Goal: Understand process/instructions

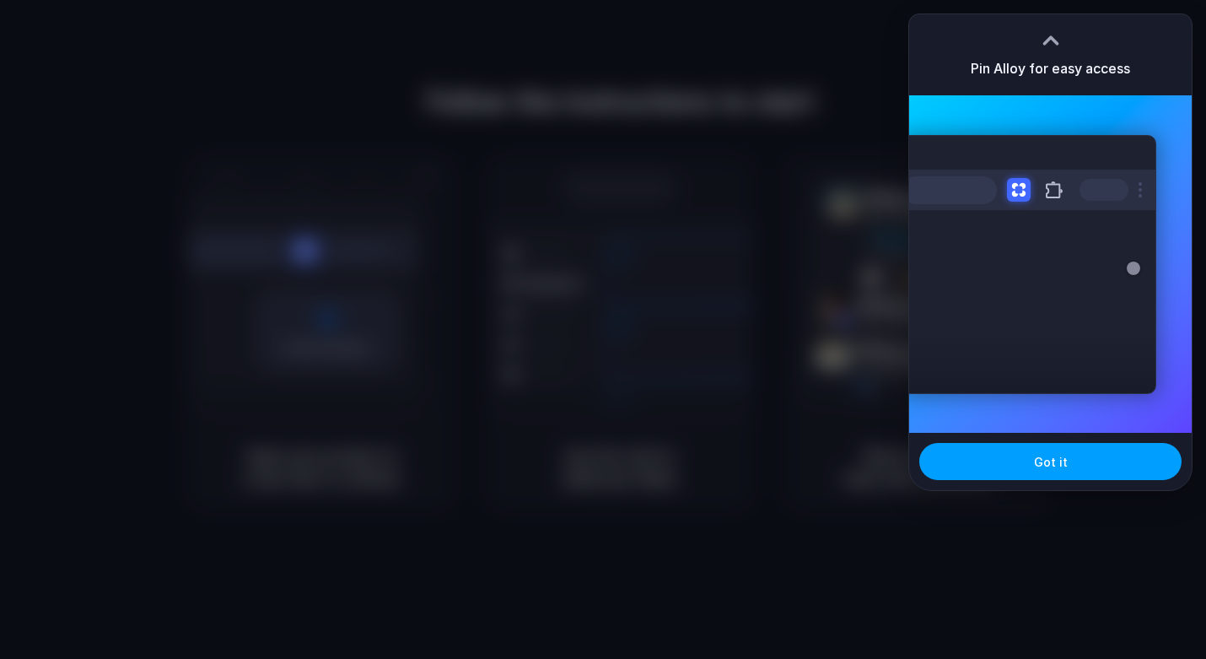
click at [1015, 465] on button "Got it" at bounding box center [1050, 461] width 262 height 37
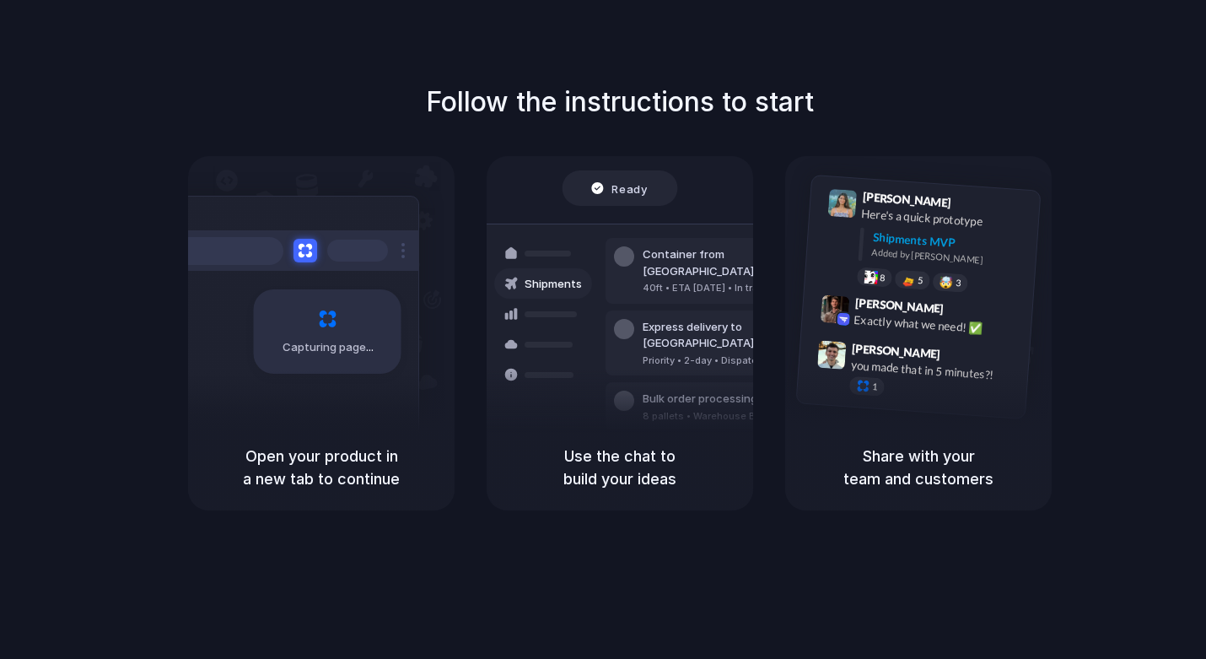
click at [314, 437] on div "Open your product in a new tab to continue" at bounding box center [321, 467] width 266 height 86
click at [328, 461] on h5 "Open your product in a new tab to continue" at bounding box center [321, 467] width 226 height 46
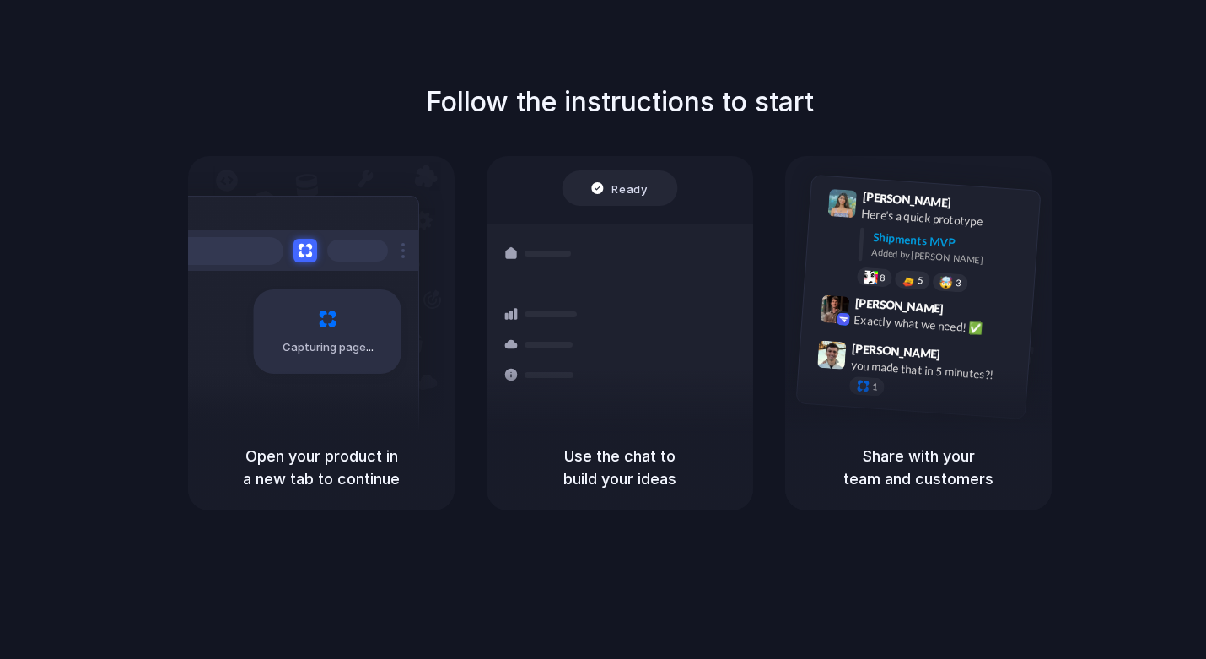
click at [328, 461] on h5 "Open your product in a new tab to continue" at bounding box center [321, 467] width 226 height 46
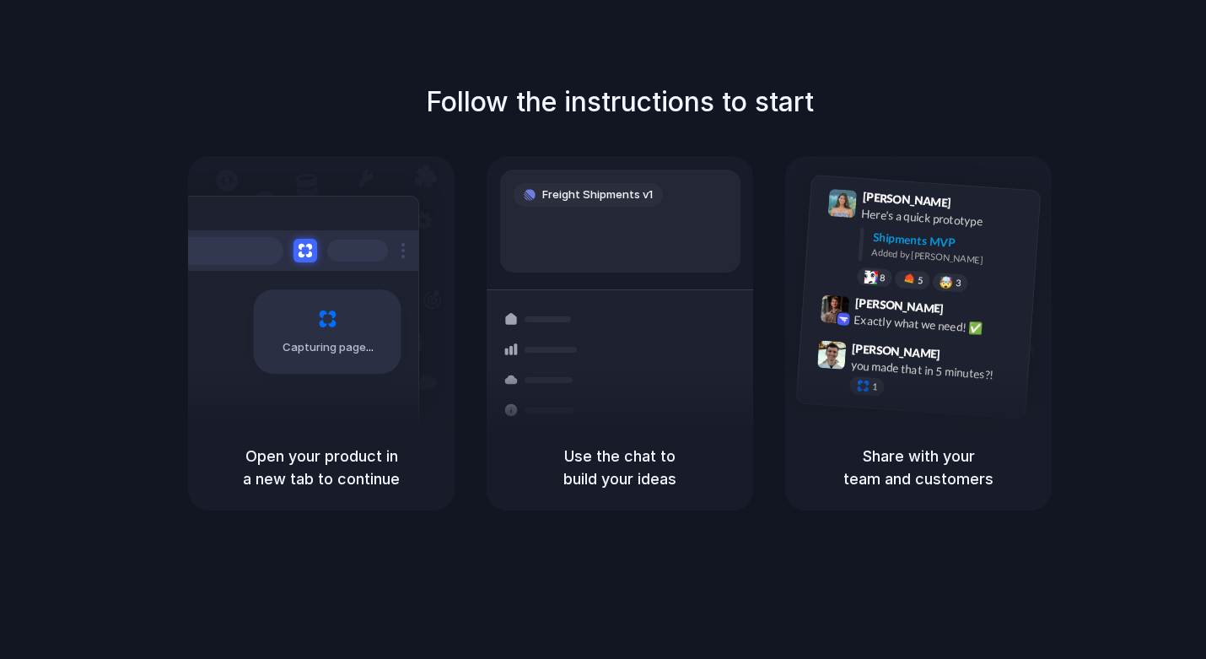
click at [328, 461] on h5 "Open your product in a new tab to continue" at bounding box center [321, 467] width 226 height 46
click at [614, 467] on h5 "Use the chat to build your ideas" at bounding box center [620, 467] width 226 height 46
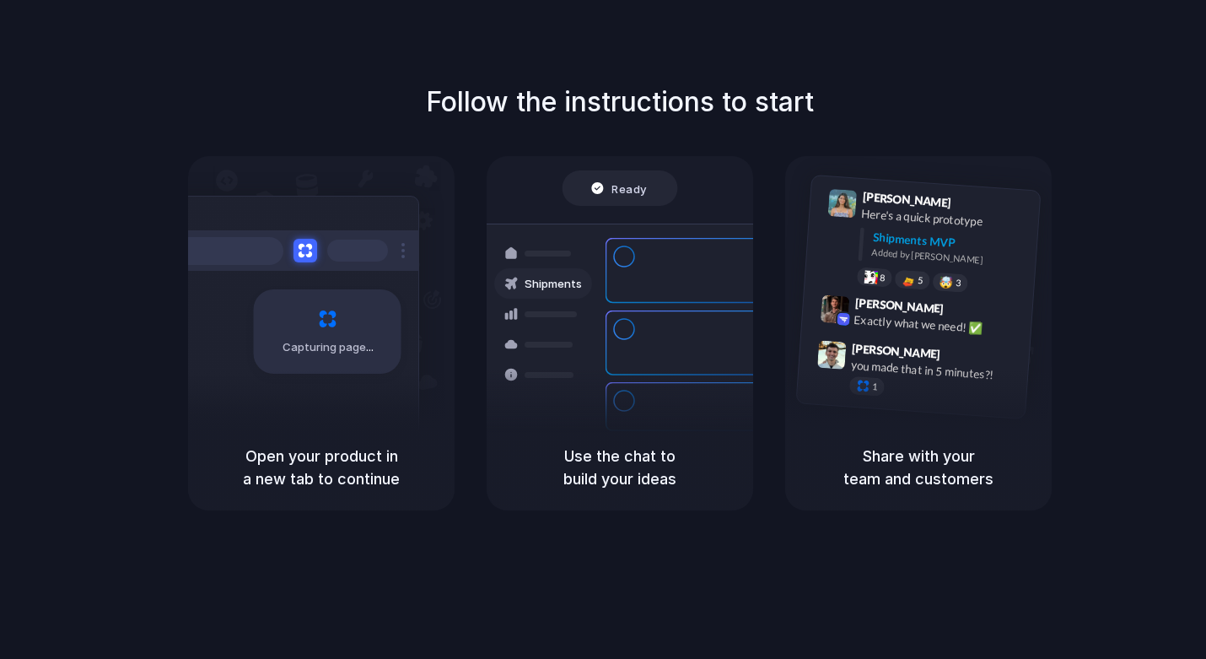
click at [603, 330] on div at bounding box center [603, 330] width 0 height 0
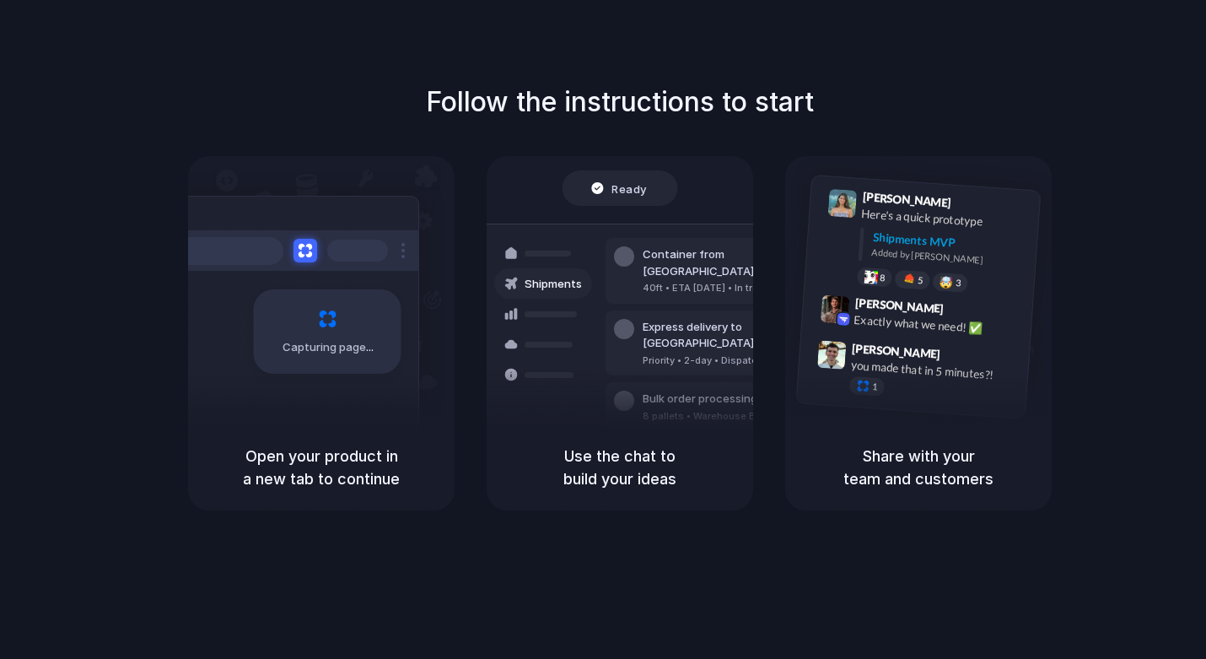
click at [603, 330] on div at bounding box center [603, 330] width 0 height 0
drag, startPoint x: 1039, startPoint y: 152, endPoint x: 1040, endPoint y: 214, distance: 62.4
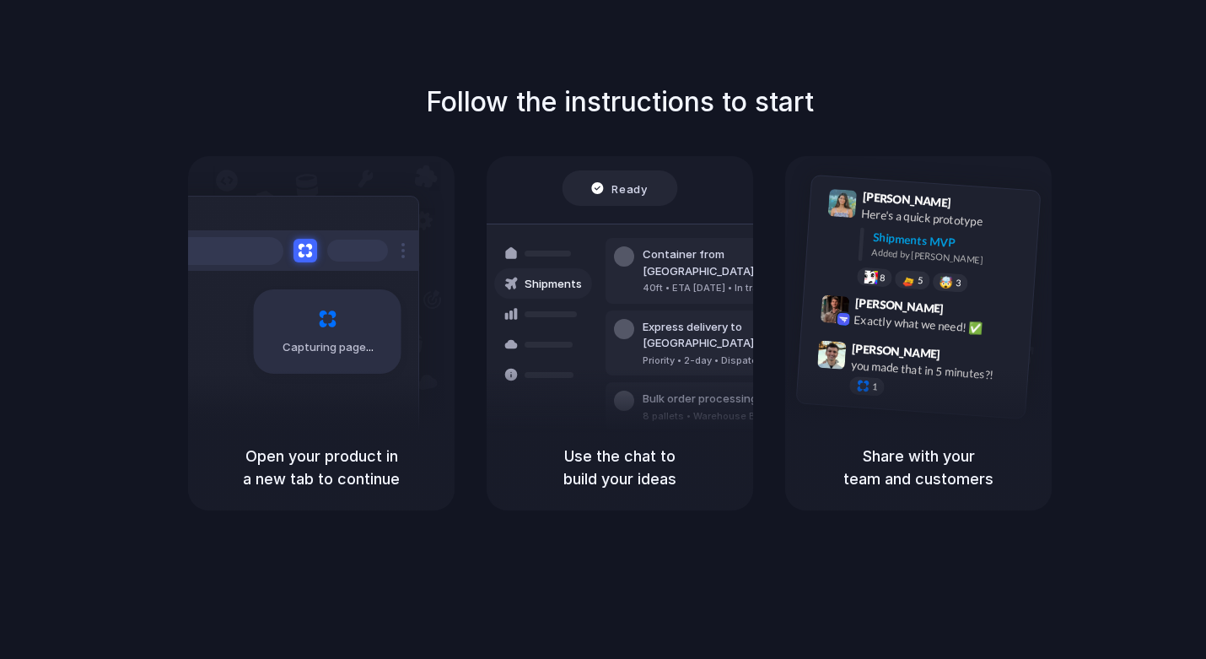
click at [603, 330] on div at bounding box center [603, 330] width 0 height 0
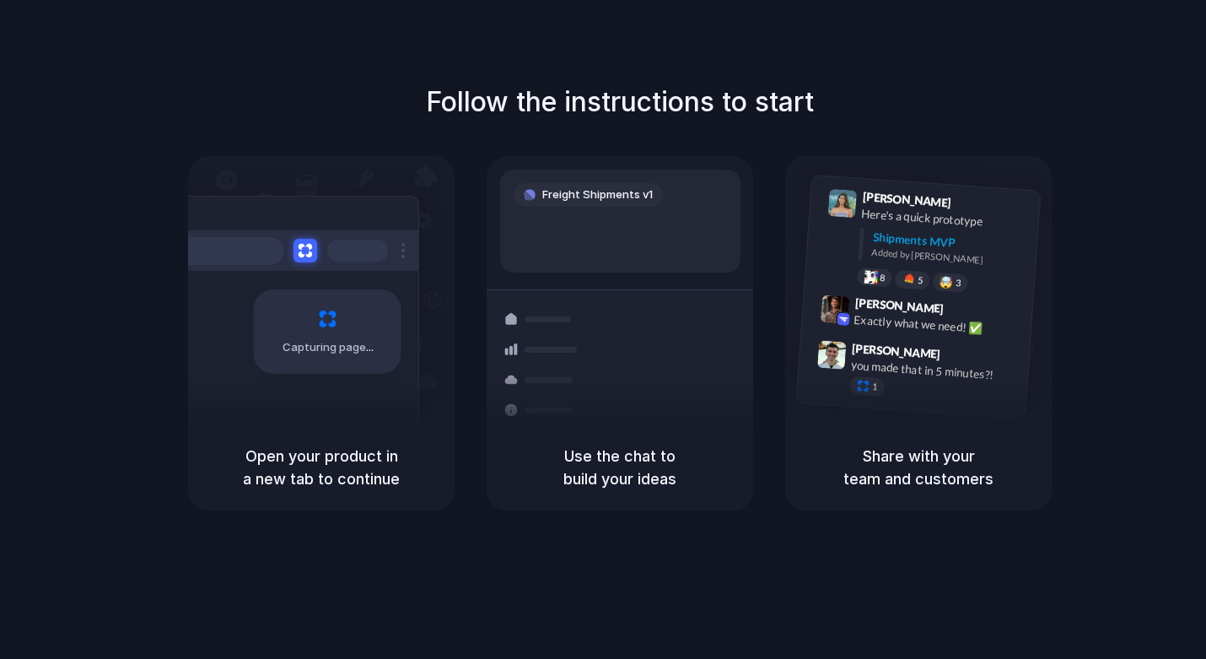
click at [603, 330] on div at bounding box center [603, 330] width 0 height 0
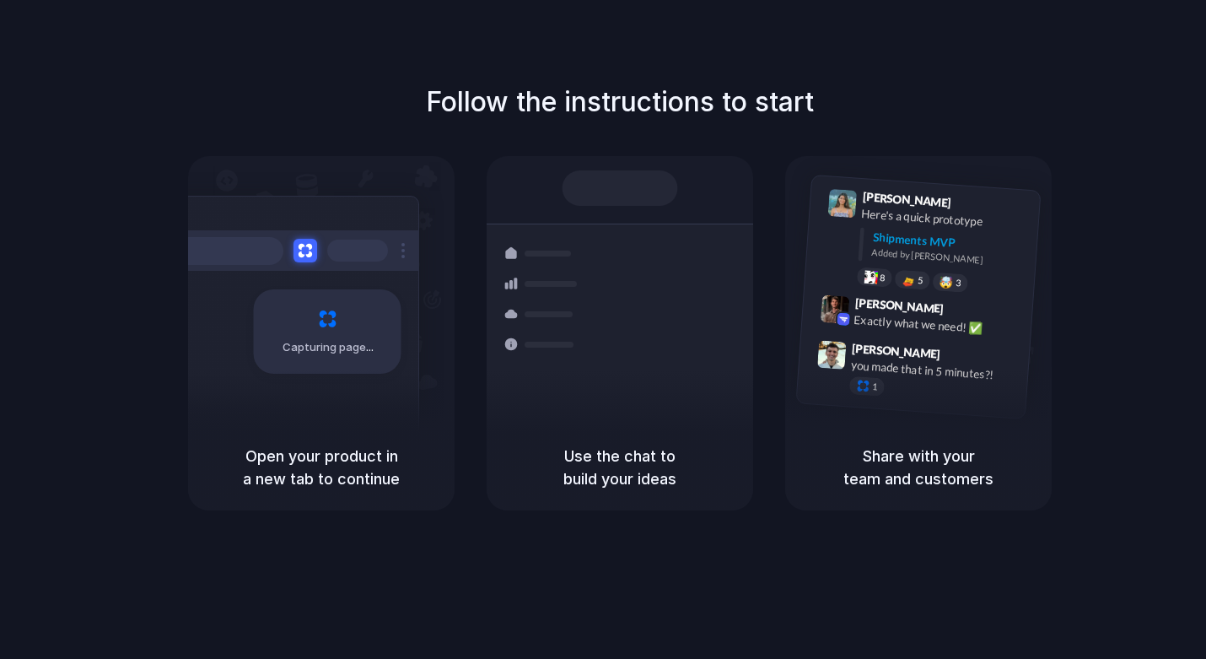
click at [603, 330] on div at bounding box center [603, 330] width 0 height 0
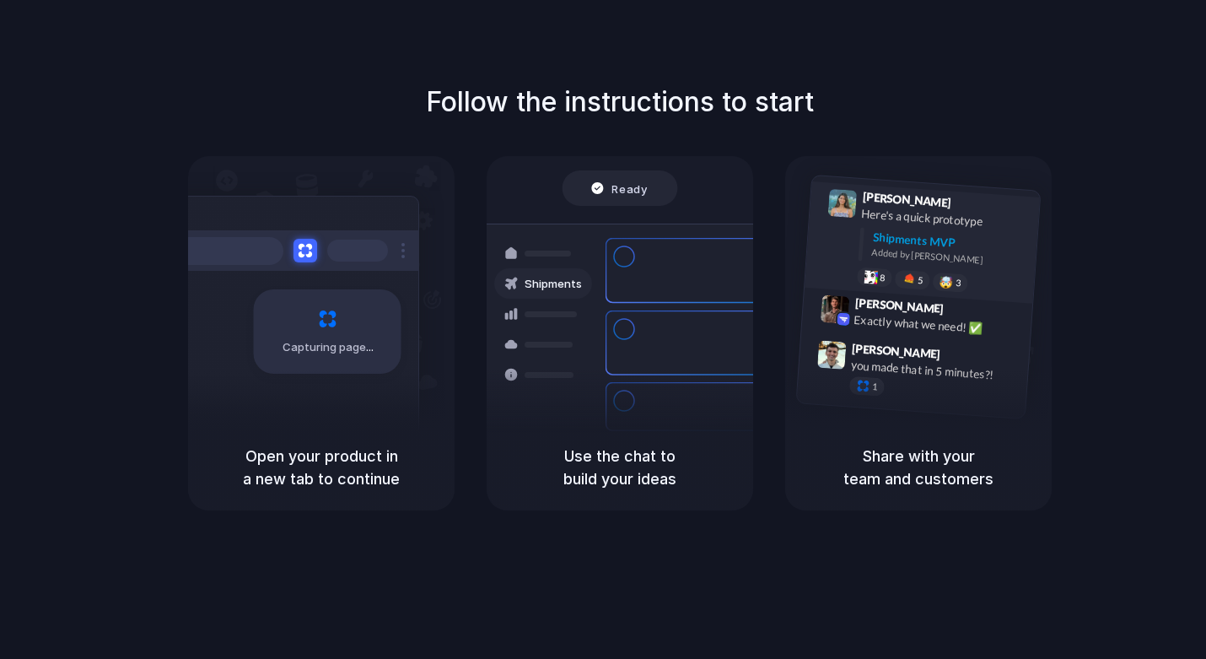
drag, startPoint x: 998, startPoint y: 245, endPoint x: 919, endPoint y: 202, distance: 90.6
click at [919, 202] on body "Follow the instructions to start Capturing page Open your product in a new tab …" at bounding box center [603, 329] width 1206 height 659
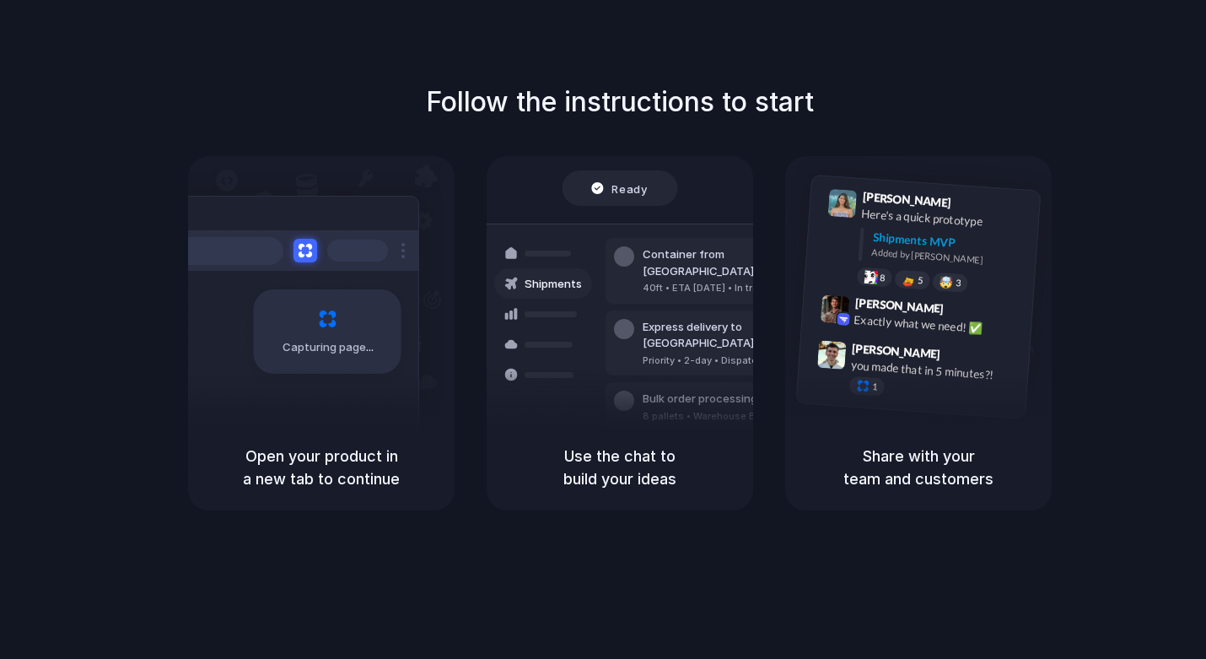
drag, startPoint x: 755, startPoint y: 123, endPoint x: 548, endPoint y: 86, distance: 210.7
click at [557, 87] on div "Follow the instructions to start Capturing page Open your product in a new tab …" at bounding box center [620, 296] width 1206 height 428
click at [566, 99] on h1 "Follow the instructions to start" at bounding box center [620, 102] width 388 height 40
drag, startPoint x: 566, startPoint y: 99, endPoint x: 913, endPoint y: 202, distance: 362.1
click at [880, 159] on div "Follow the instructions to start Capturing page Open your product in a new tab …" at bounding box center [620, 296] width 1206 height 428
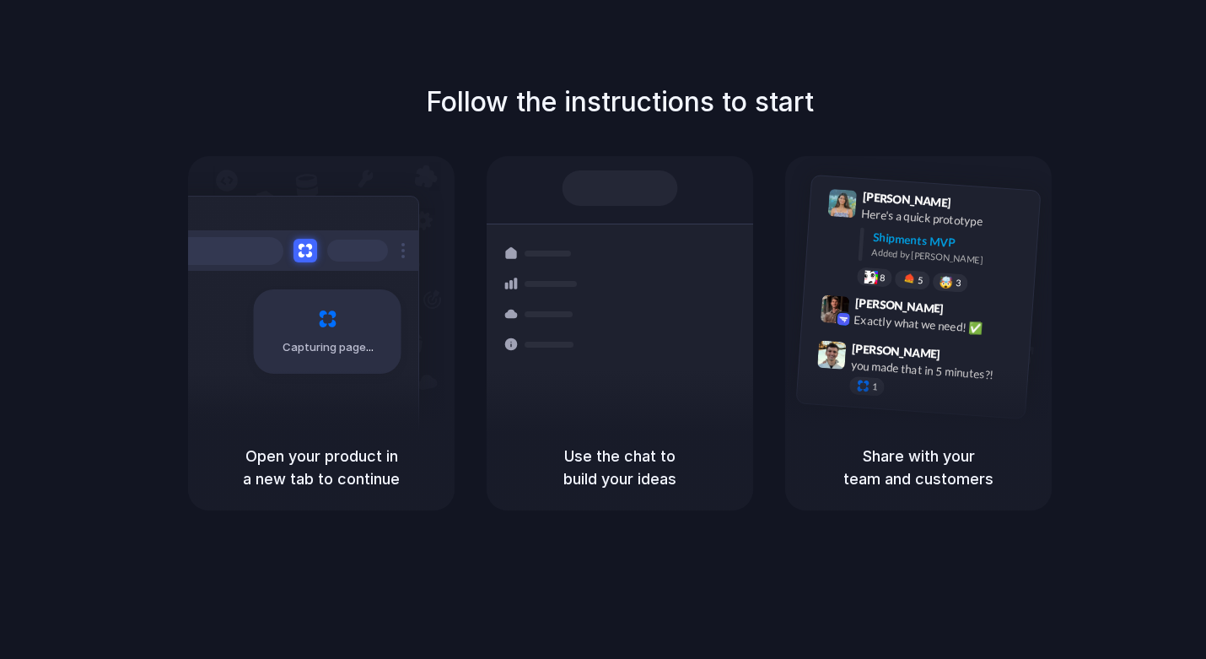
click at [603, 330] on div at bounding box center [603, 330] width 0 height 0
